Goal: Task Accomplishment & Management: Manage account settings

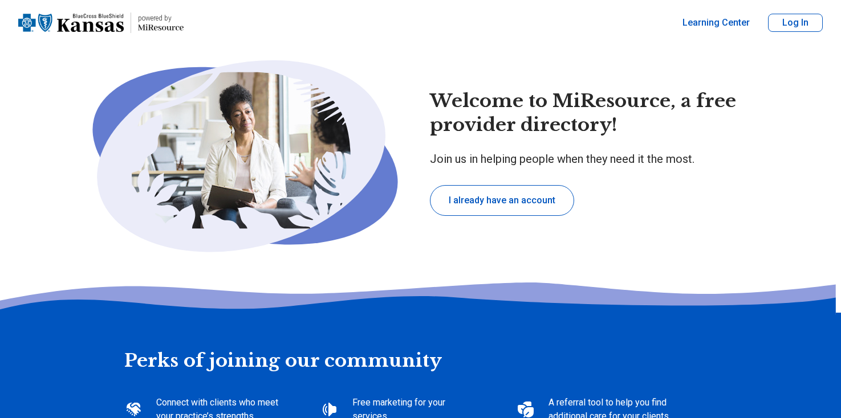
type textarea "*"
click at [794, 24] on button "Log In" at bounding box center [795, 23] width 55 height 18
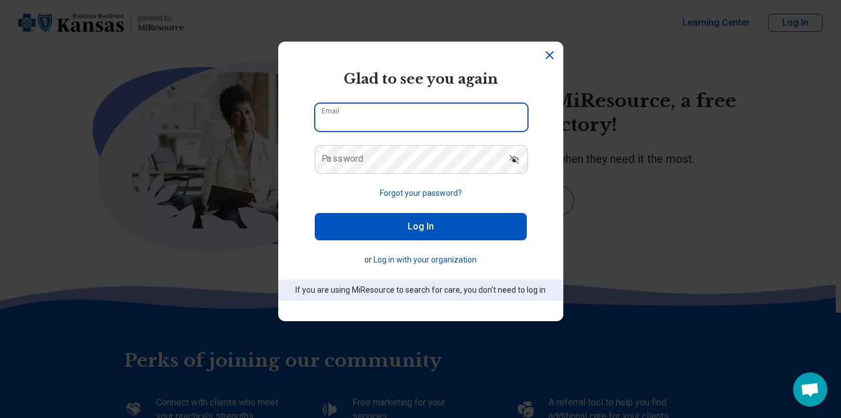
click at [390, 112] on input "Email" at bounding box center [421, 117] width 212 height 27
type input "**********"
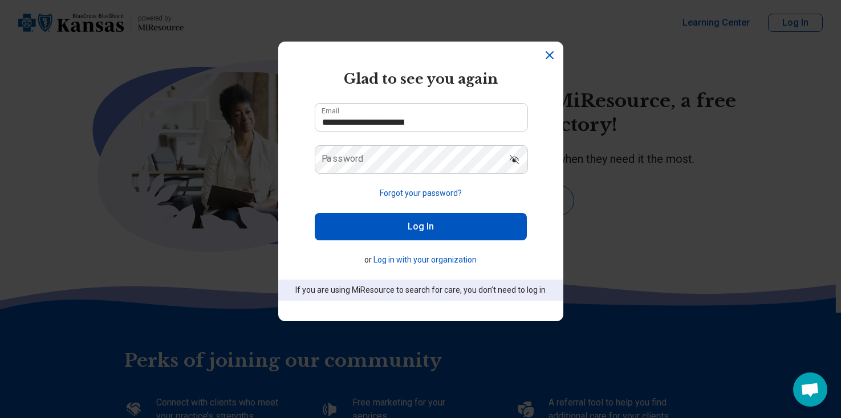
click at [550, 54] on icon "Dismiss" at bounding box center [549, 55] width 7 height 7
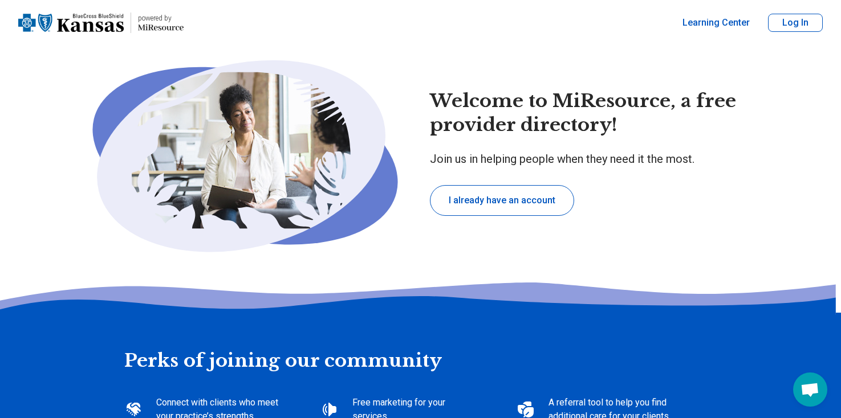
click at [483, 205] on button "I already have an account" at bounding box center [502, 200] width 144 height 31
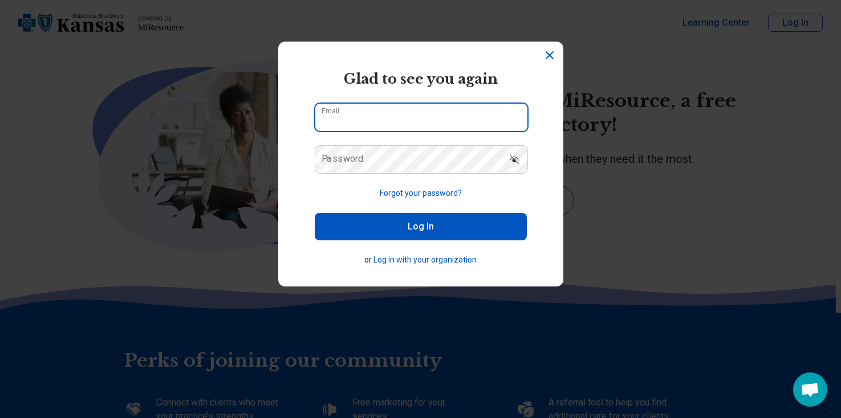
click at [415, 117] on input "Email" at bounding box center [421, 117] width 212 height 27
type input "**********"
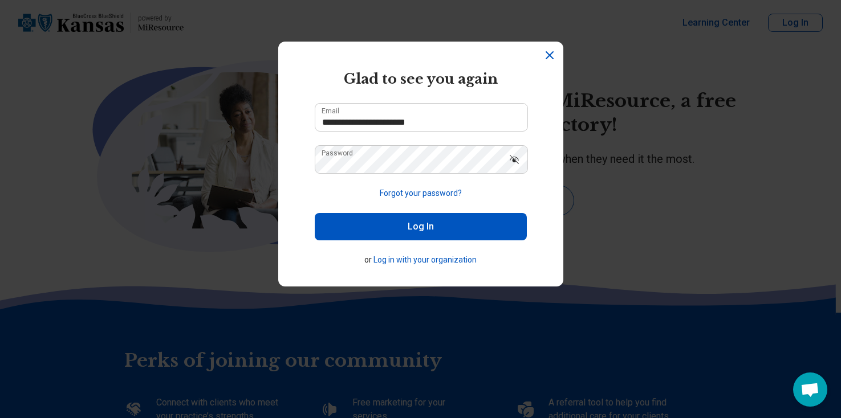
click at [412, 230] on button "Log In" at bounding box center [421, 226] width 212 height 27
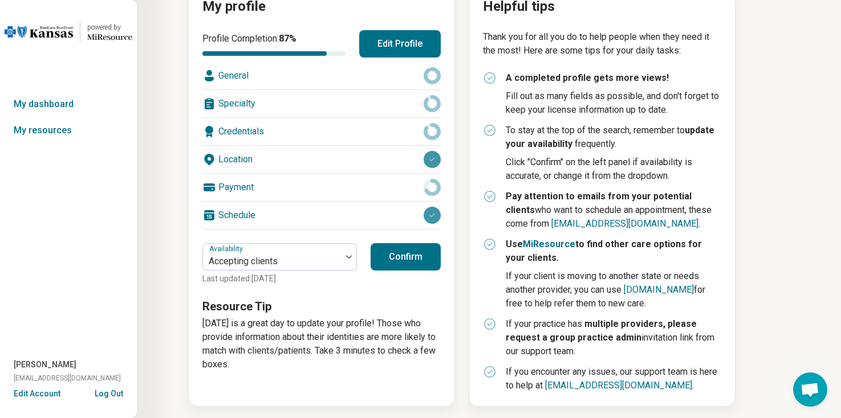
scroll to position [151, 0]
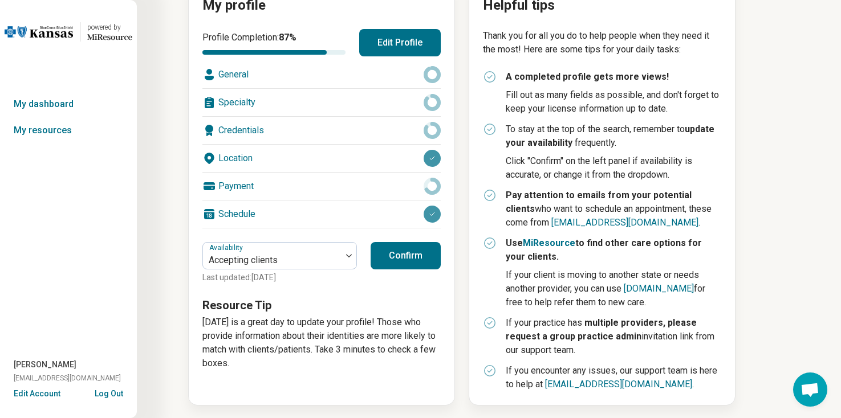
click at [408, 257] on button "Confirm" at bounding box center [405, 255] width 70 height 27
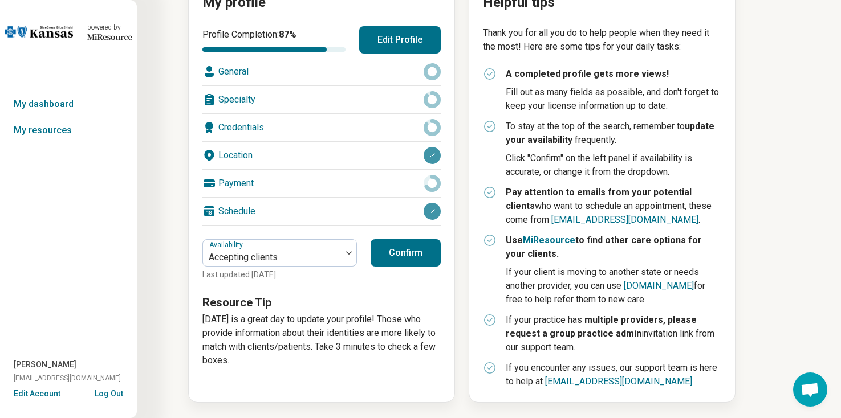
scroll to position [0, 0]
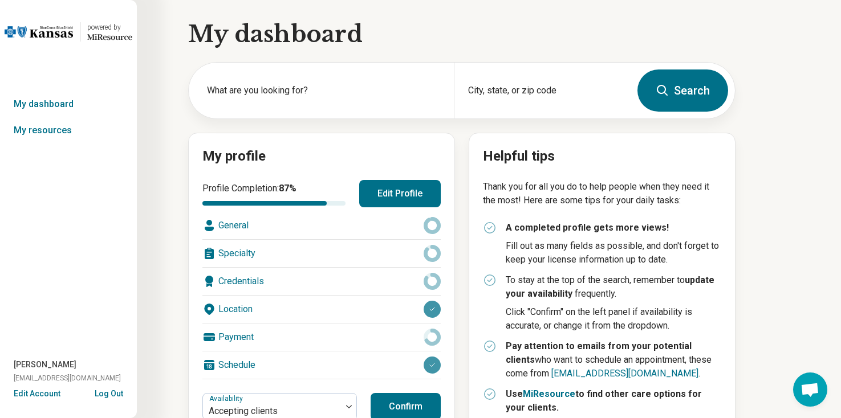
click at [108, 388] on button "Log Out" at bounding box center [109, 392] width 28 height 9
